Goal: Task Accomplishment & Management: Use online tool/utility

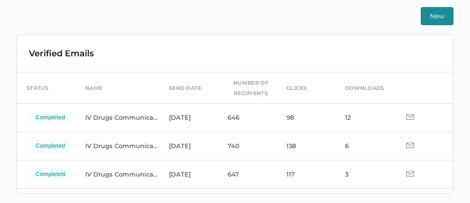
scroll to position [58, 0]
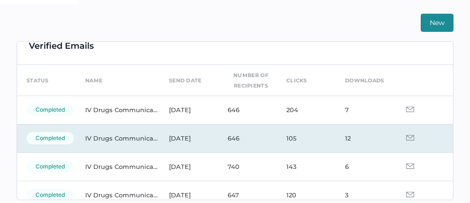
scroll to position [14, 0]
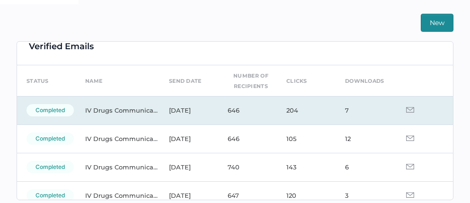
click at [406, 108] on img at bounding box center [410, 110] width 8 height 6
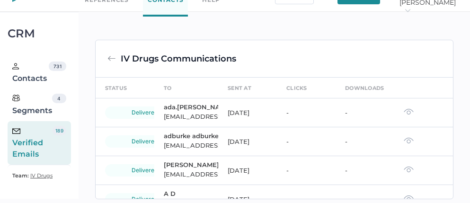
scroll to position [216, 0]
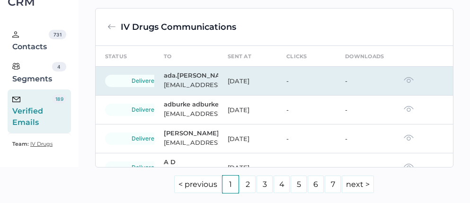
click at [403, 83] on img at bounding box center [408, 80] width 10 height 7
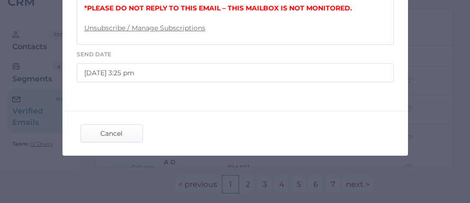
scroll to position [590, 0]
click at [113, 134] on span "Cancel" at bounding box center [111, 133] width 44 height 17
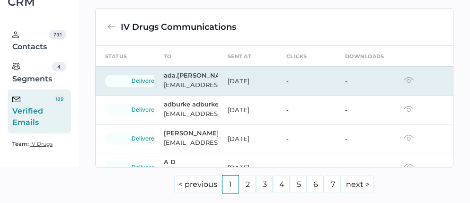
click at [403, 83] on img at bounding box center [408, 80] width 10 height 7
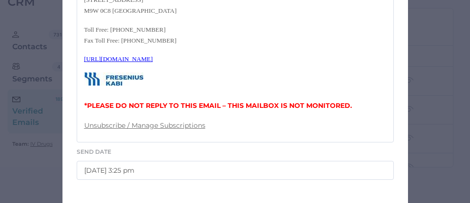
scroll to position [479, 0]
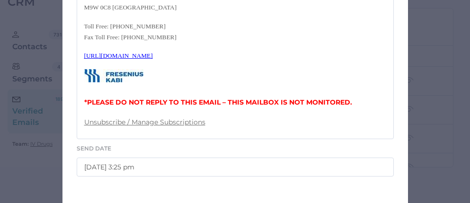
click at [422, 48] on div "Email Preview From [EMAIL_ADDRESS][DOMAIN_NAME] To [DOMAIN_NAME] [DOMAIN_NAME][…" at bounding box center [235, 101] width 470 height 203
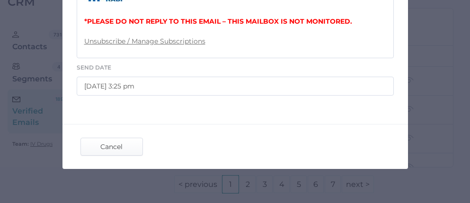
scroll to position [561, 0]
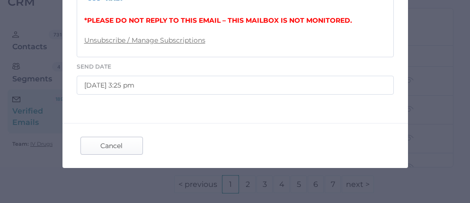
click at [111, 154] on span "Cancel" at bounding box center [111, 145] width 44 height 17
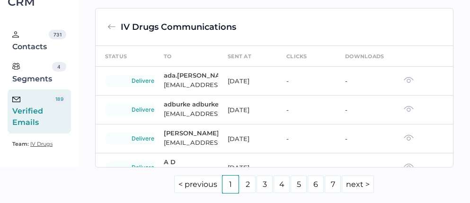
click at [107, 31] on img at bounding box center [111, 27] width 9 height 9
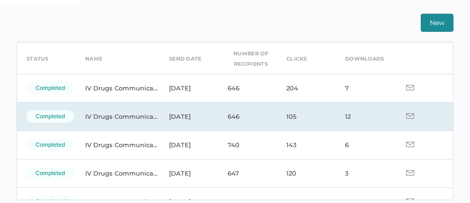
scroll to position [39, 0]
